Goal: Task Accomplishment & Management: Manage account settings

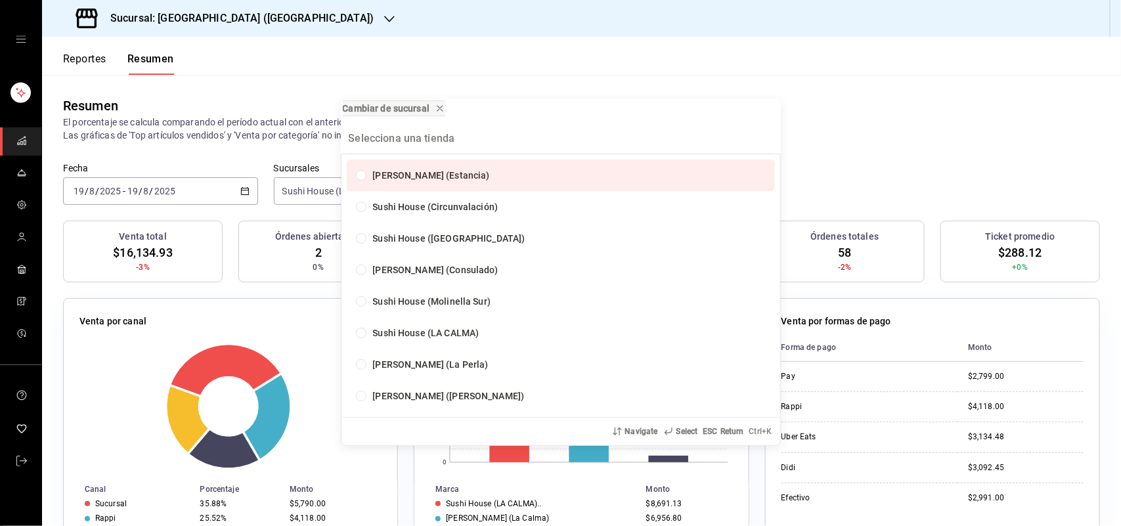
click at [907, 127] on div "Cambiar de sucursal Genki Poke (Estancia) Sushi House (Circunvalación) Sushi Ho…" at bounding box center [560, 263] width 1121 height 526
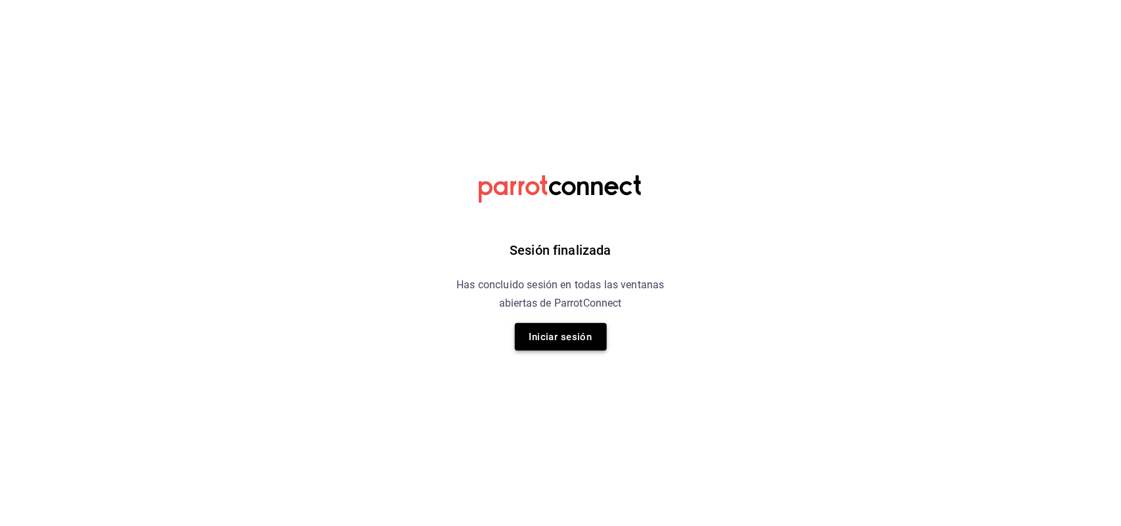
click at [565, 335] on button "Iniciar sesión" at bounding box center [561, 337] width 92 height 28
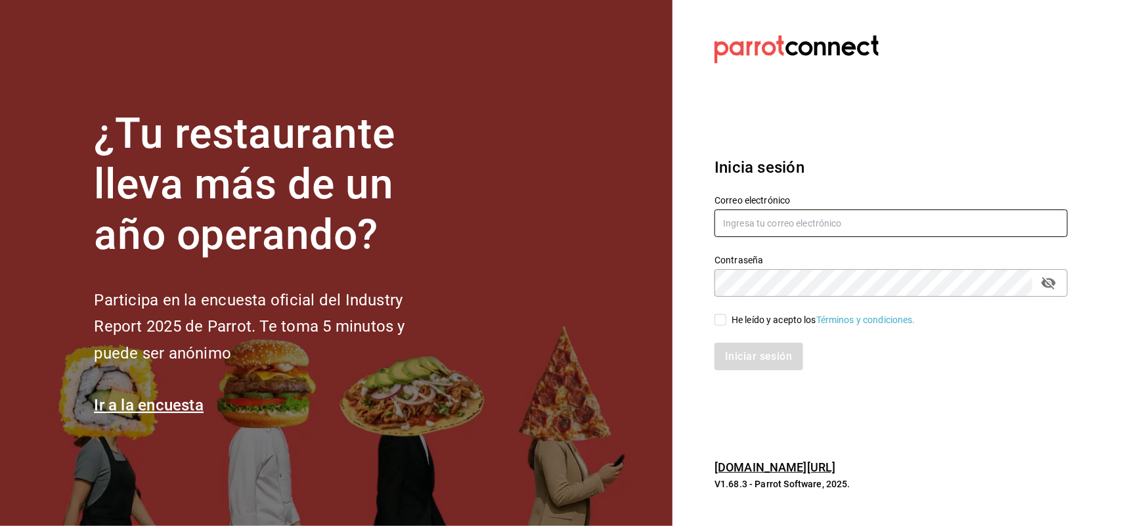
type input "multiuser@sushiexpress.com"
click at [722, 324] on input "He leído y acepto los Términos y condiciones." at bounding box center [720, 320] width 12 height 12
checkbox input "true"
click at [737, 359] on button "Iniciar sesión" at bounding box center [758, 357] width 89 height 28
